Goal: Check status: Check status

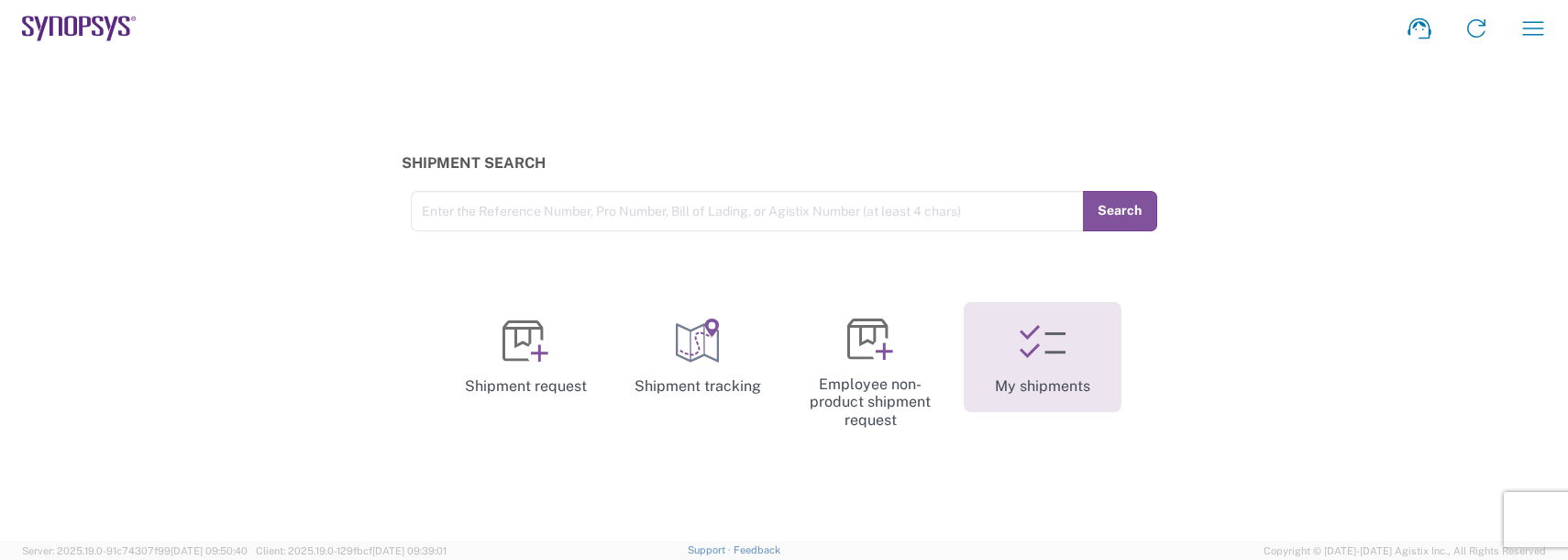
click at [1057, 359] on icon at bounding box center [1043, 341] width 46 height 46
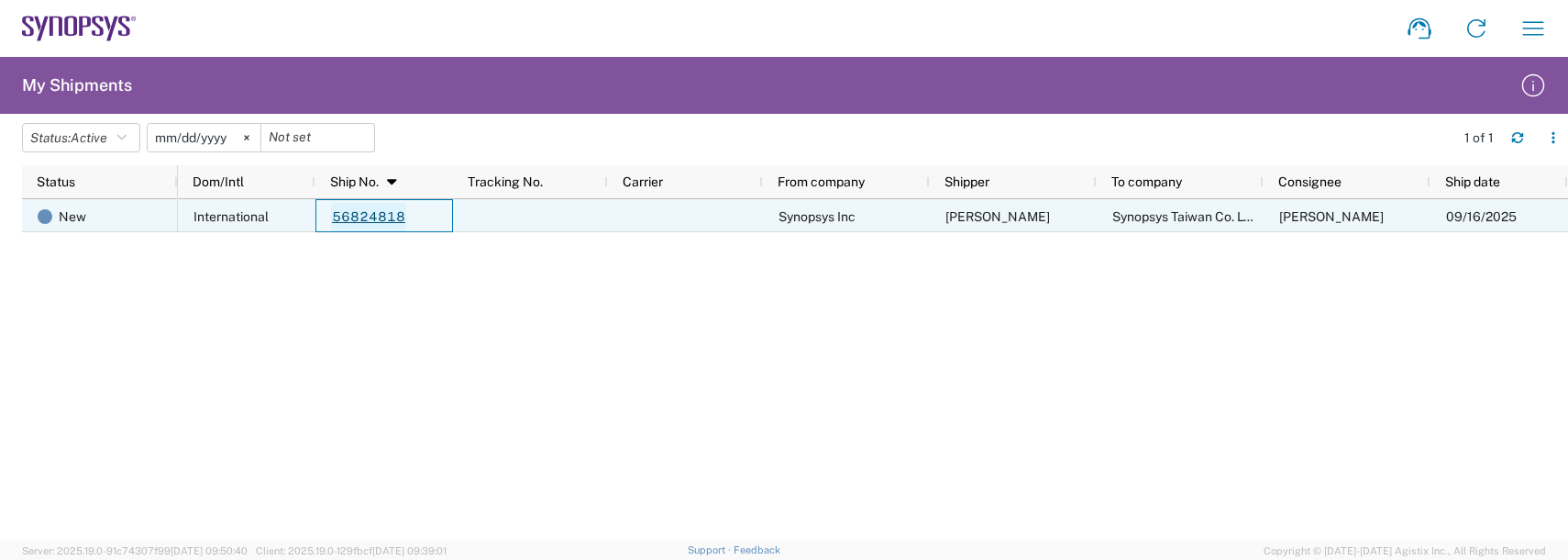
click at [376, 221] on link "56824818" at bounding box center [368, 218] width 75 height 29
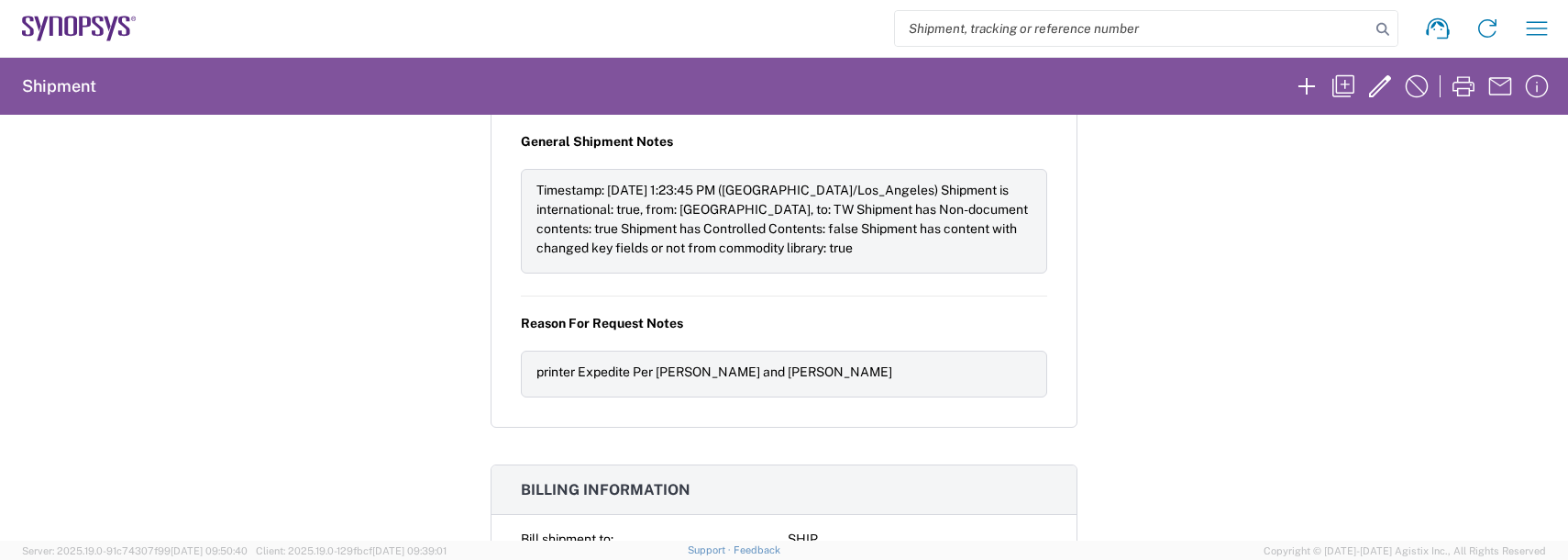
scroll to position [1560, 0]
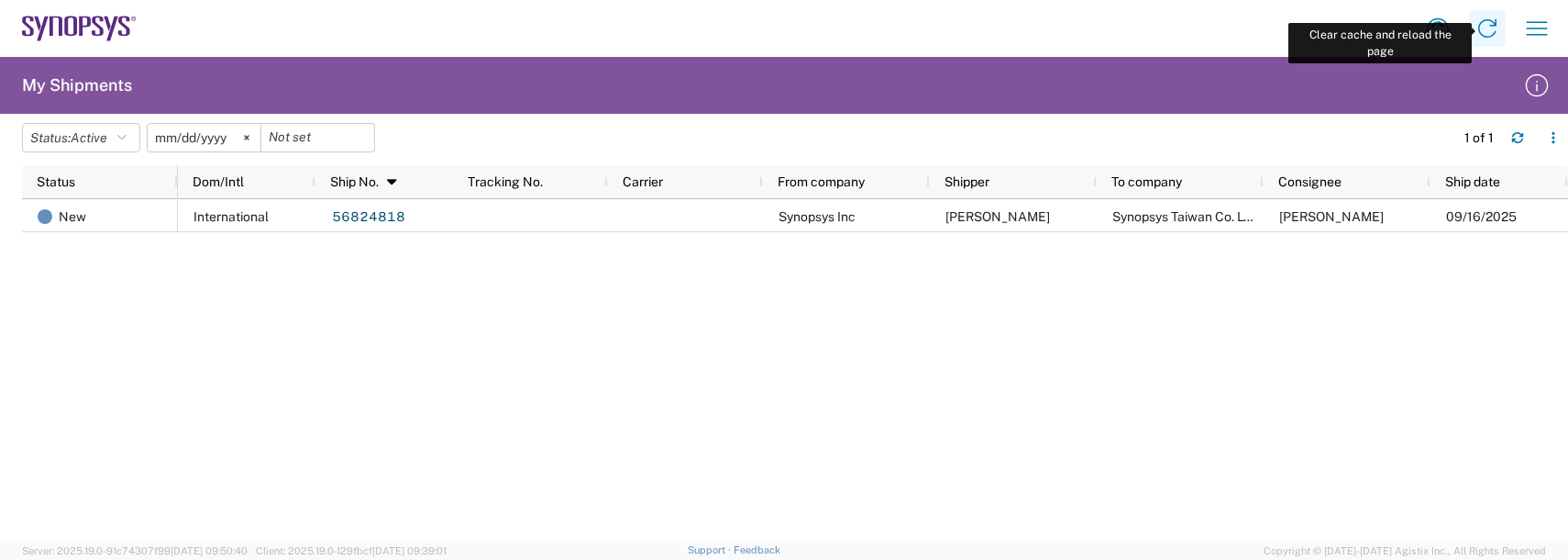
click at [1480, 33] on icon at bounding box center [1488, 28] width 29 height 29
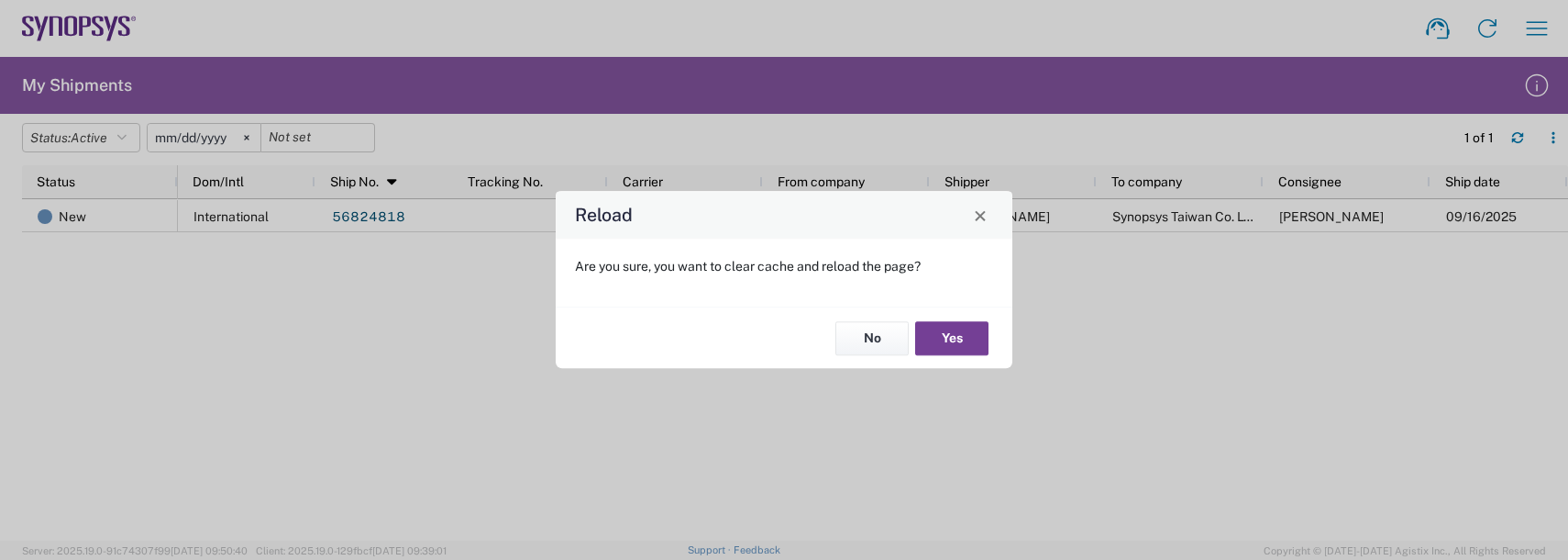
click at [962, 336] on button "Yes" at bounding box center [952, 338] width 74 height 34
